Goal: Obtain resource: Download file/media

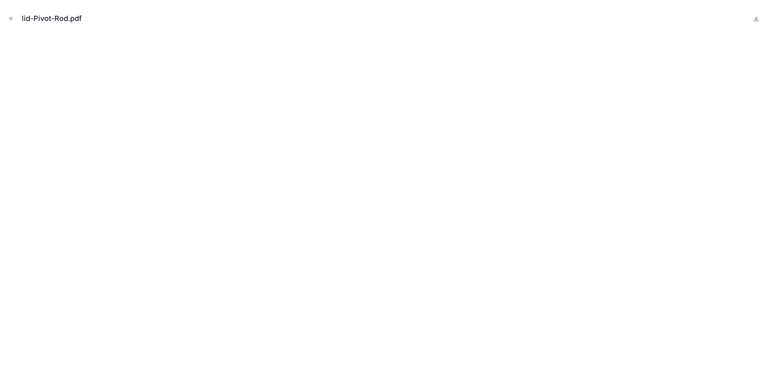
scroll to position [403, 0]
click at [13, 21] on button "Close modal" at bounding box center [10, 18] width 9 height 9
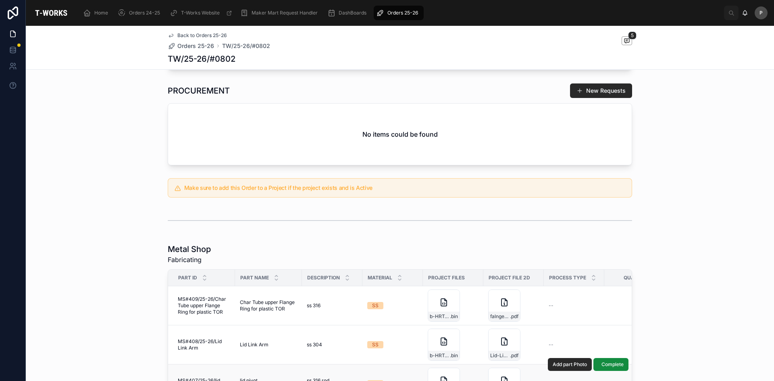
scroll to position [161, 0]
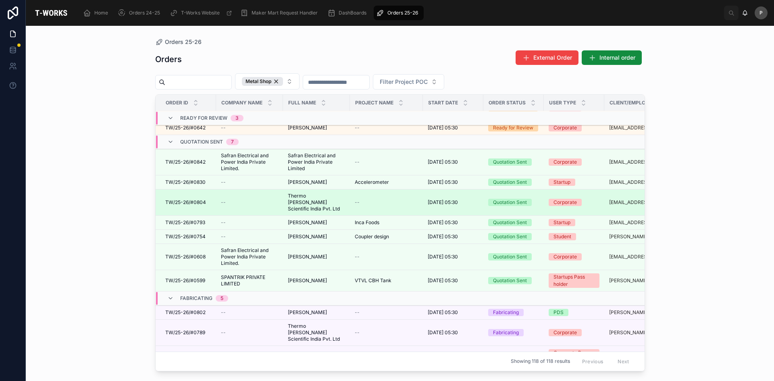
scroll to position [81, 0]
click at [299, 192] on span "Thermo [PERSON_NAME] Scientific India Pvt. Ltd" at bounding box center [316, 201] width 57 height 19
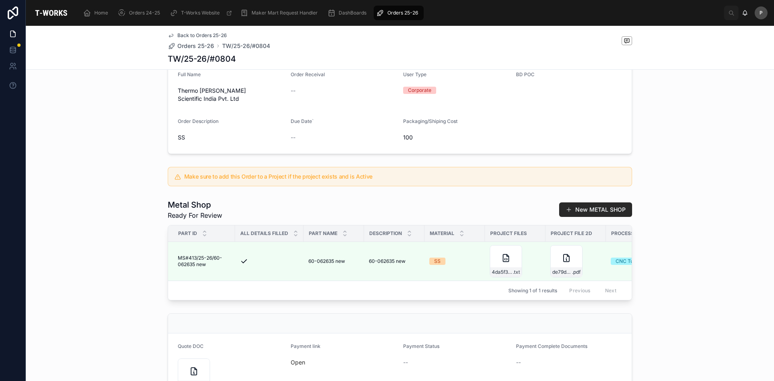
scroll to position [71, 0]
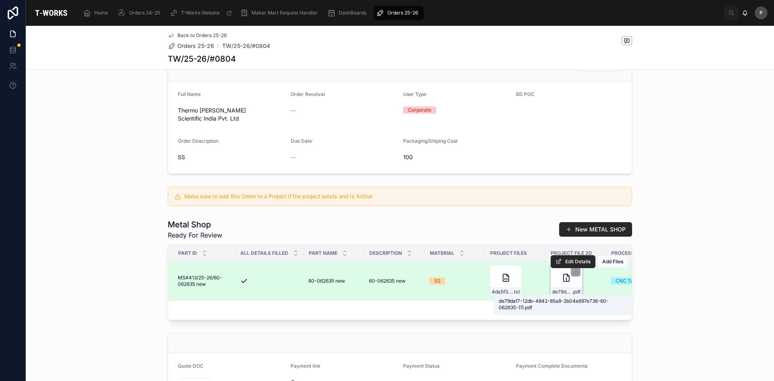
click at [572, 289] on span ".pdf" at bounding box center [576, 291] width 8 height 6
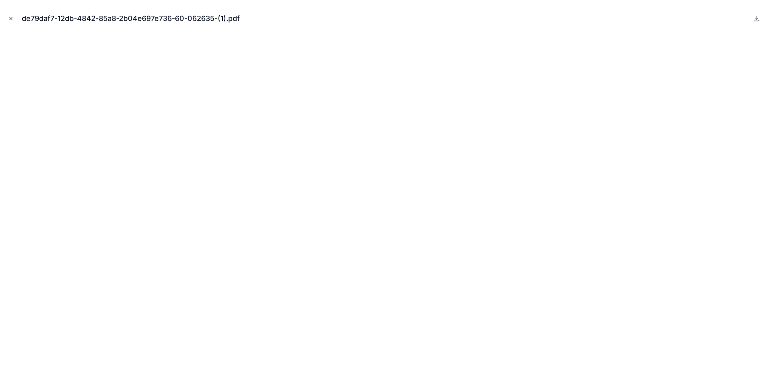
click at [10, 18] on icon "Close modal" at bounding box center [11, 18] width 3 height 3
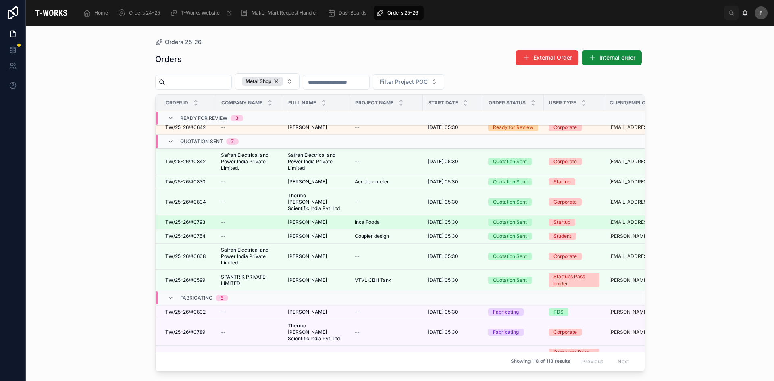
scroll to position [121, 0]
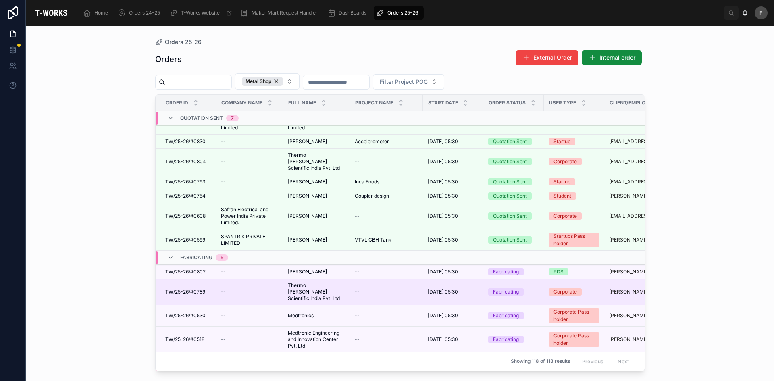
click at [307, 282] on span "Thermo [PERSON_NAME] Scientific India Pvt. Ltd" at bounding box center [316, 291] width 57 height 19
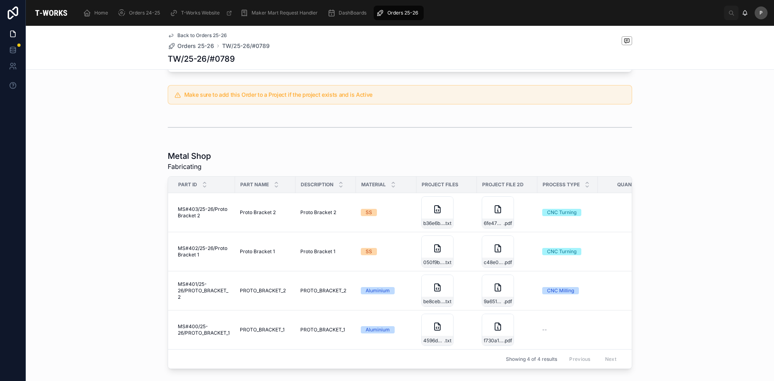
scroll to position [363, 0]
click at [503, 259] on span ".pdf" at bounding box center [507, 262] width 8 height 6
